Goal: Transaction & Acquisition: Purchase product/service

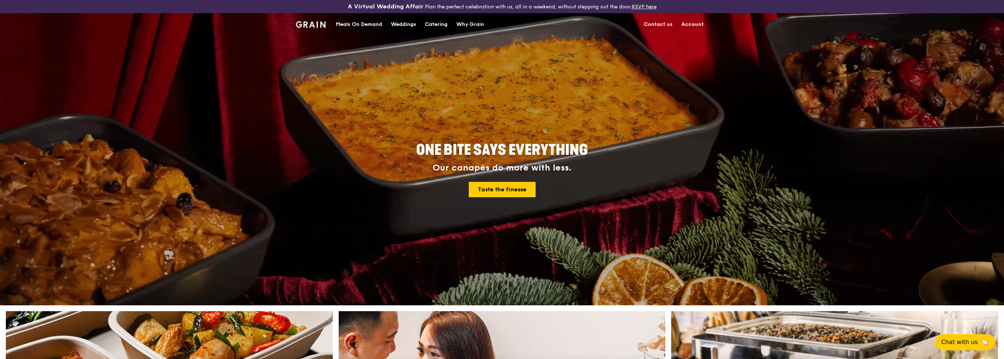
click at [356, 22] on div "Meals On Demand" at bounding box center [359, 25] width 46 height 22
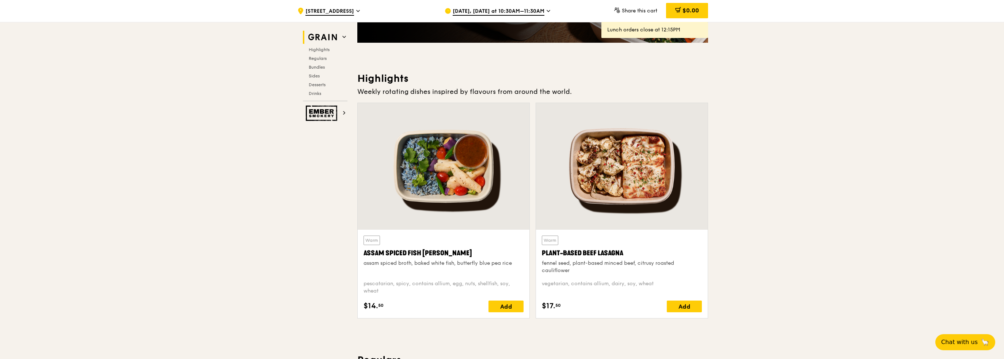
scroll to position [183, 0]
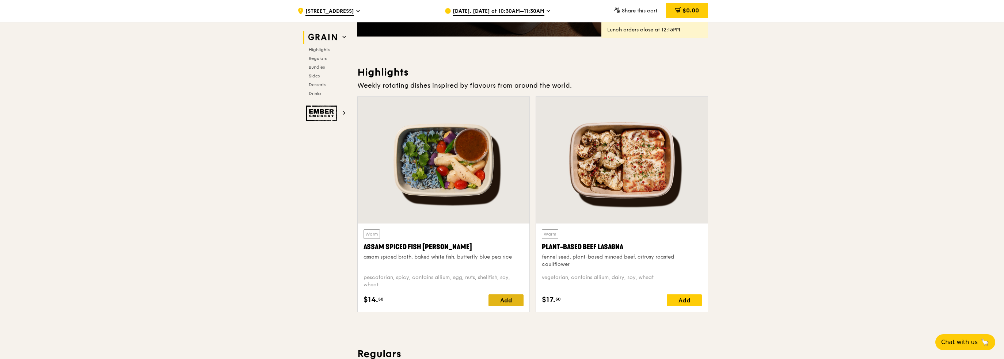
click at [499, 300] on div "Add" at bounding box center [506, 300] width 35 height 12
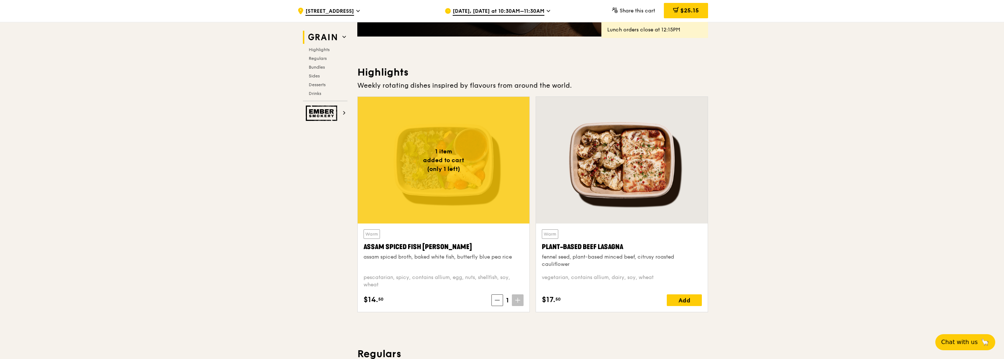
click at [533, 12] on span "[DATE], [DATE] at 10:30AM–11:30AM" at bounding box center [499, 12] width 92 height 8
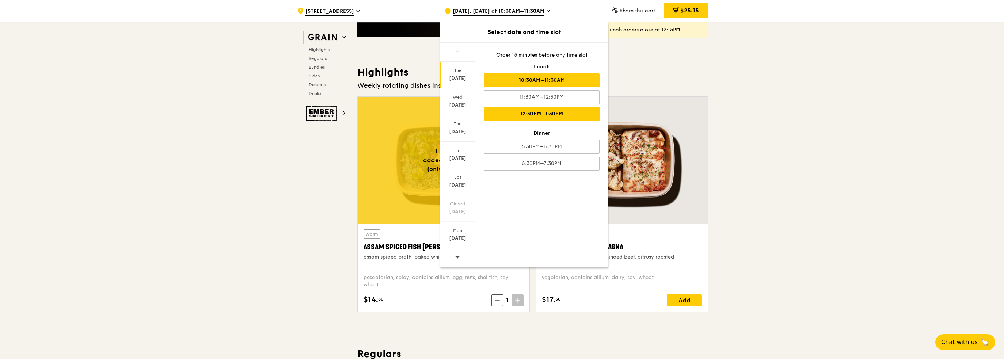
click at [532, 115] on div "12:30PM–1:30PM" at bounding box center [542, 114] width 116 height 14
click at [698, 11] on span "$25.15" at bounding box center [689, 10] width 19 height 7
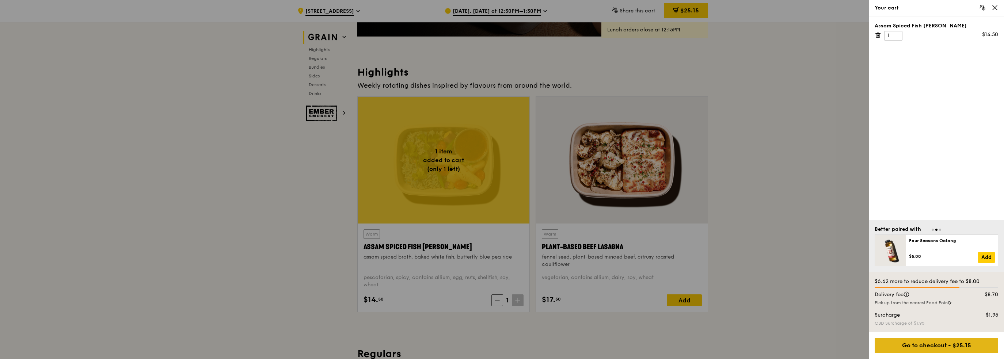
click at [916, 347] on div "Go to checkout - $25.15" at bounding box center [936, 345] width 123 height 15
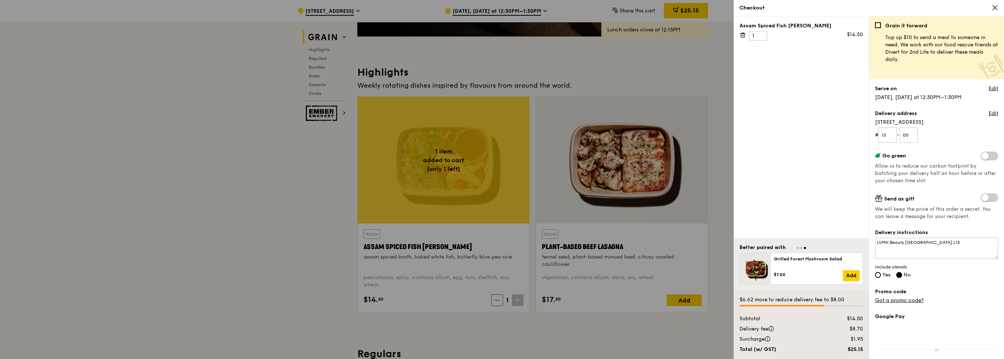
scroll to position [125, 0]
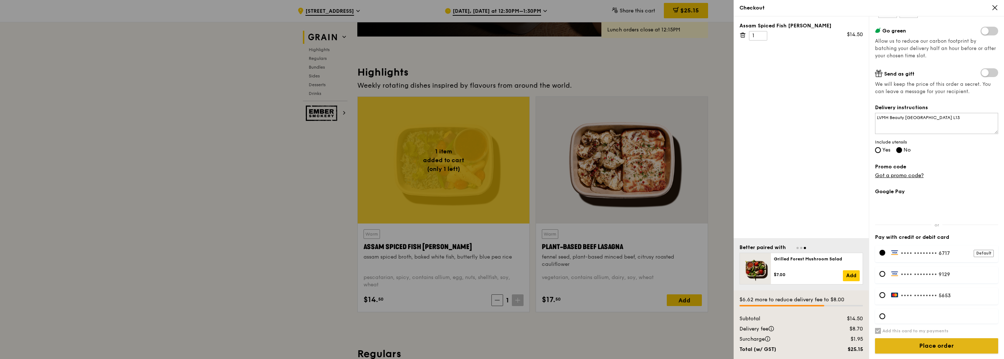
click at [937, 347] on input "Place order" at bounding box center [936, 345] width 123 height 15
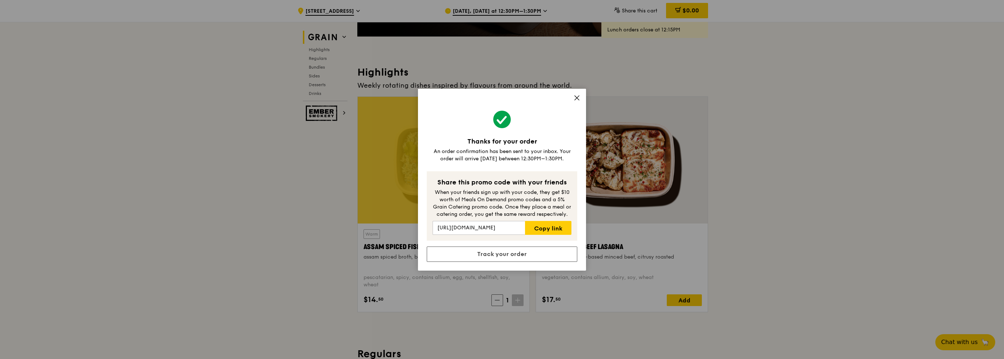
click at [578, 96] on icon at bounding box center [577, 98] width 4 height 4
